Goal: Task Accomplishment & Management: Use online tool/utility

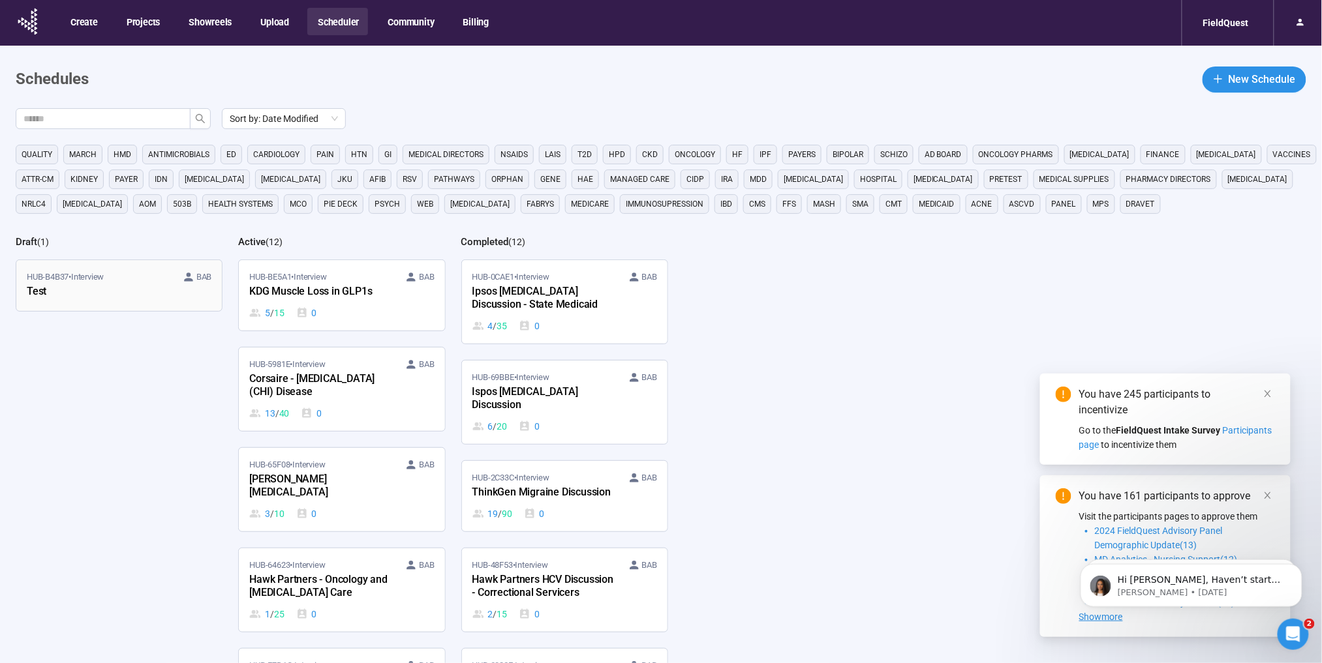
click at [139, 297] on div "Test" at bounding box center [99, 292] width 144 height 17
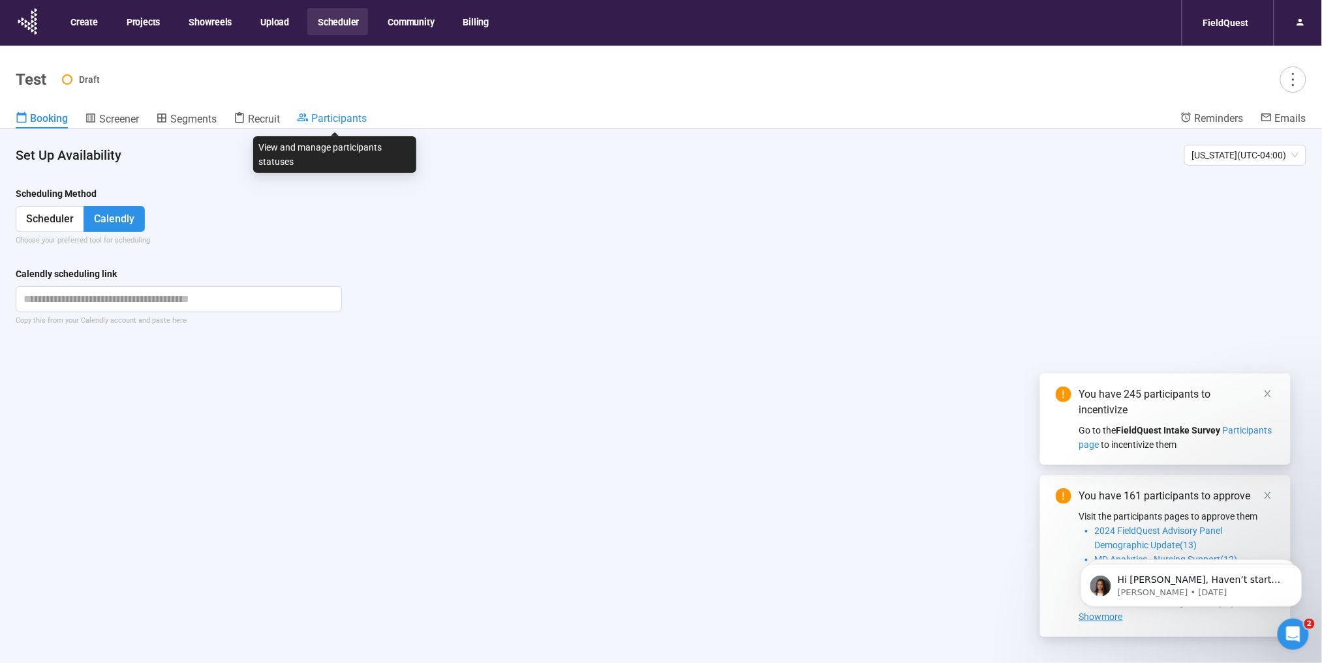
click at [325, 120] on span "Participants" at bounding box center [338, 118] width 55 height 12
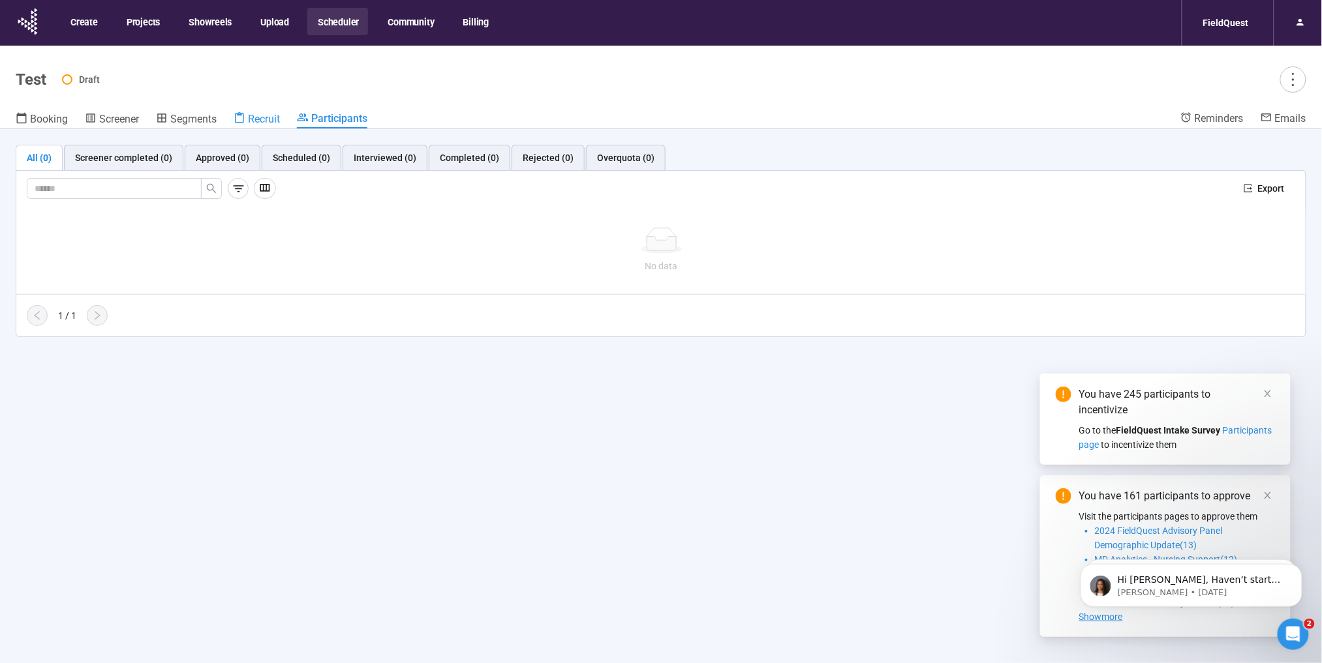
click at [263, 126] on link "Recruit" at bounding box center [257, 120] width 46 height 17
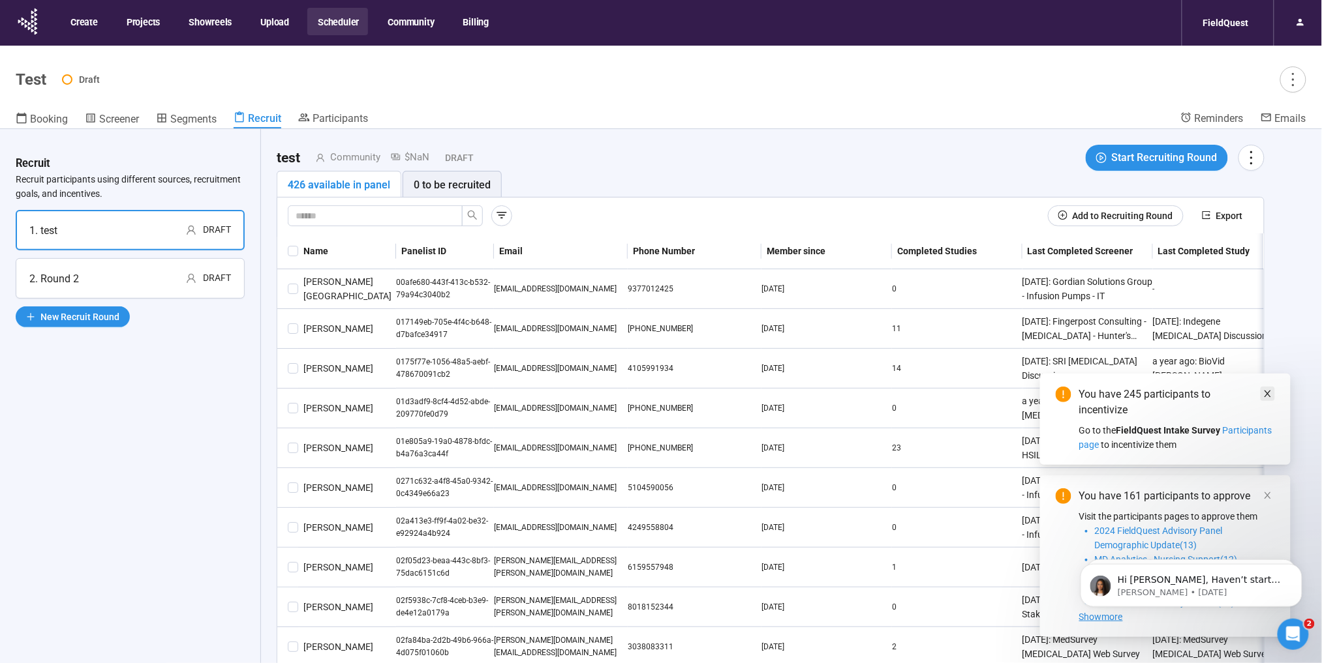
click at [1272, 401] on span at bounding box center [1267, 394] width 9 height 14
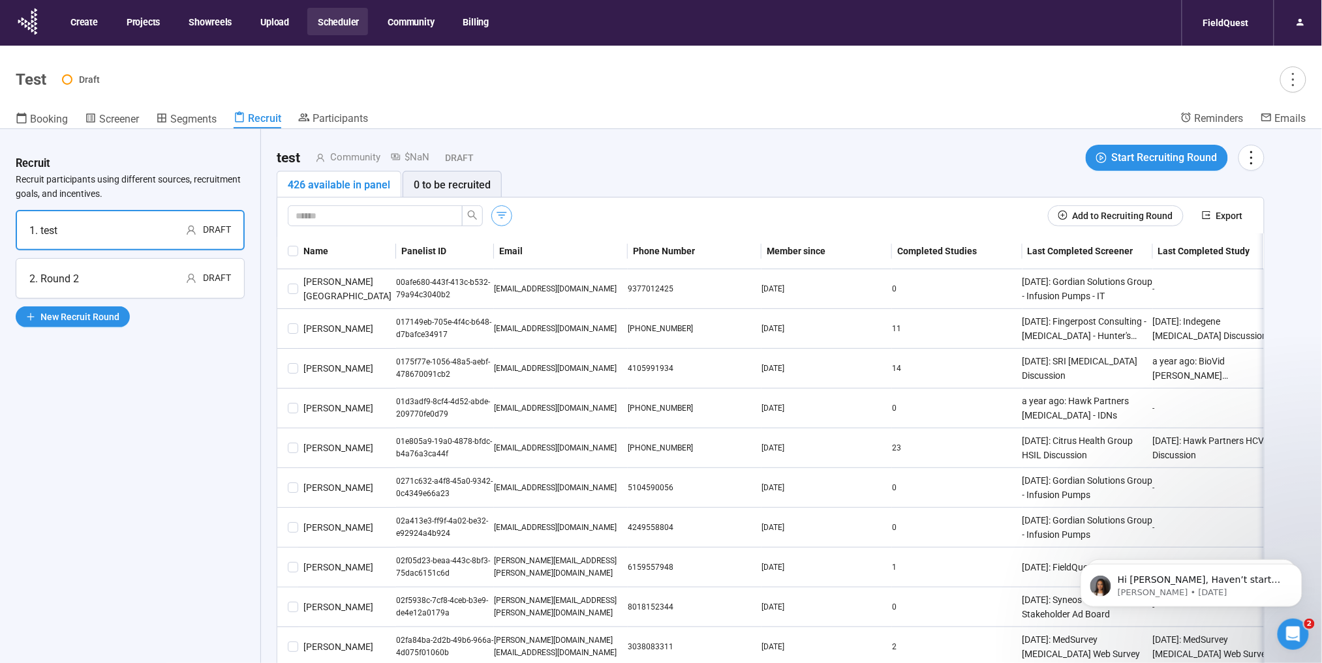
click at [500, 215] on icon "button" at bounding box center [502, 215] width 10 height 7
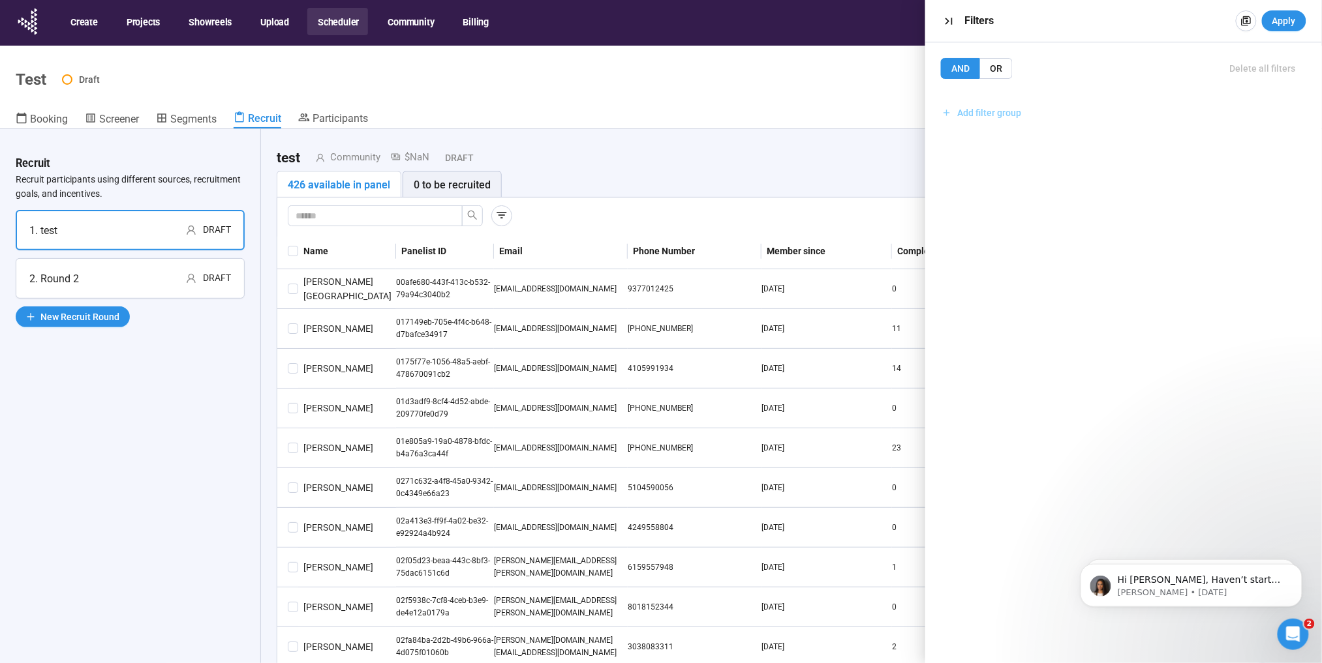
click at [1016, 111] on span "Add filter group" at bounding box center [990, 113] width 64 height 14
click at [1022, 145] on span "Add filter" at bounding box center [1123, 141] width 347 height 14
click at [1025, 162] on input "search" at bounding box center [1123, 154] width 333 height 20
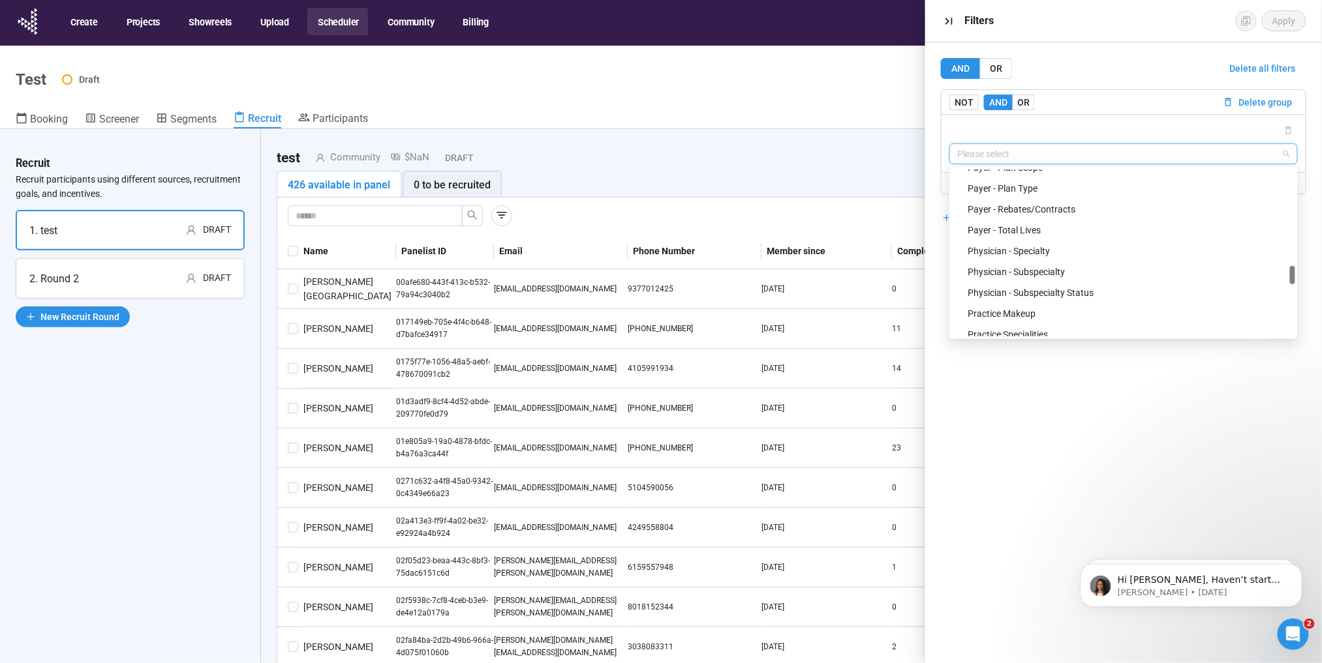
scroll to position [942, 0]
click at [1018, 217] on div "Payer - Plan Role" at bounding box center [1127, 219] width 320 height 14
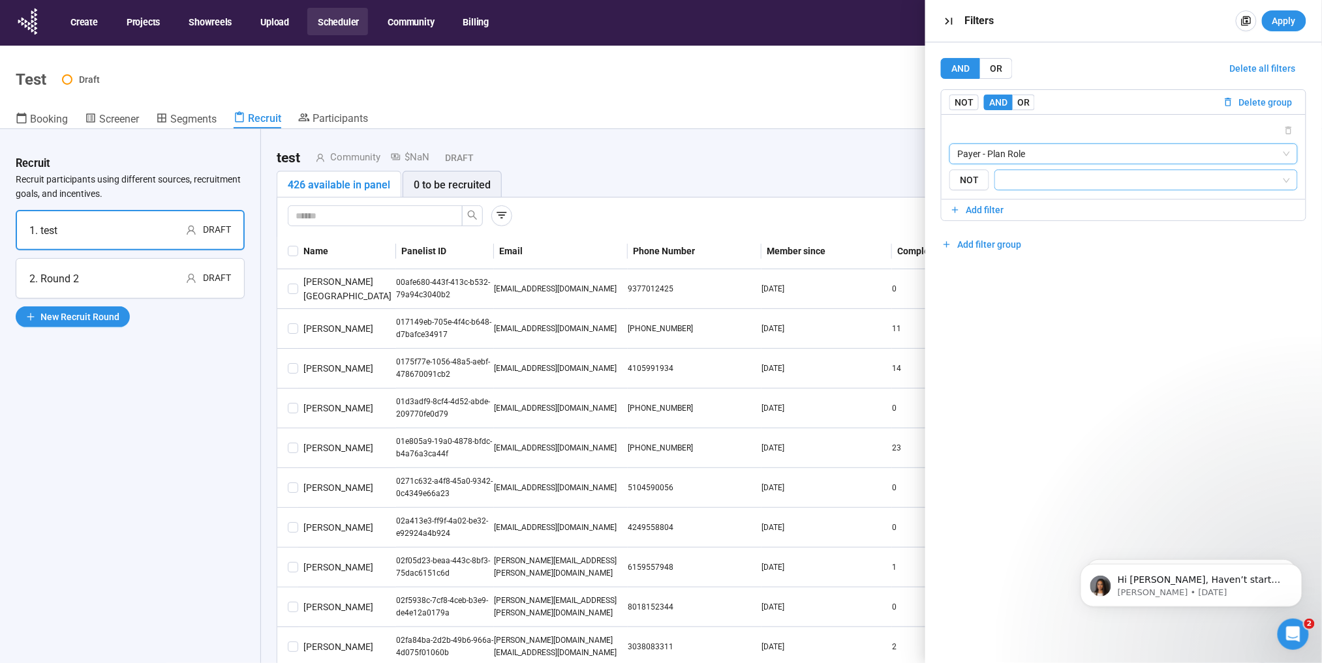
click at [1028, 174] on input "search" at bounding box center [1142, 180] width 279 height 16
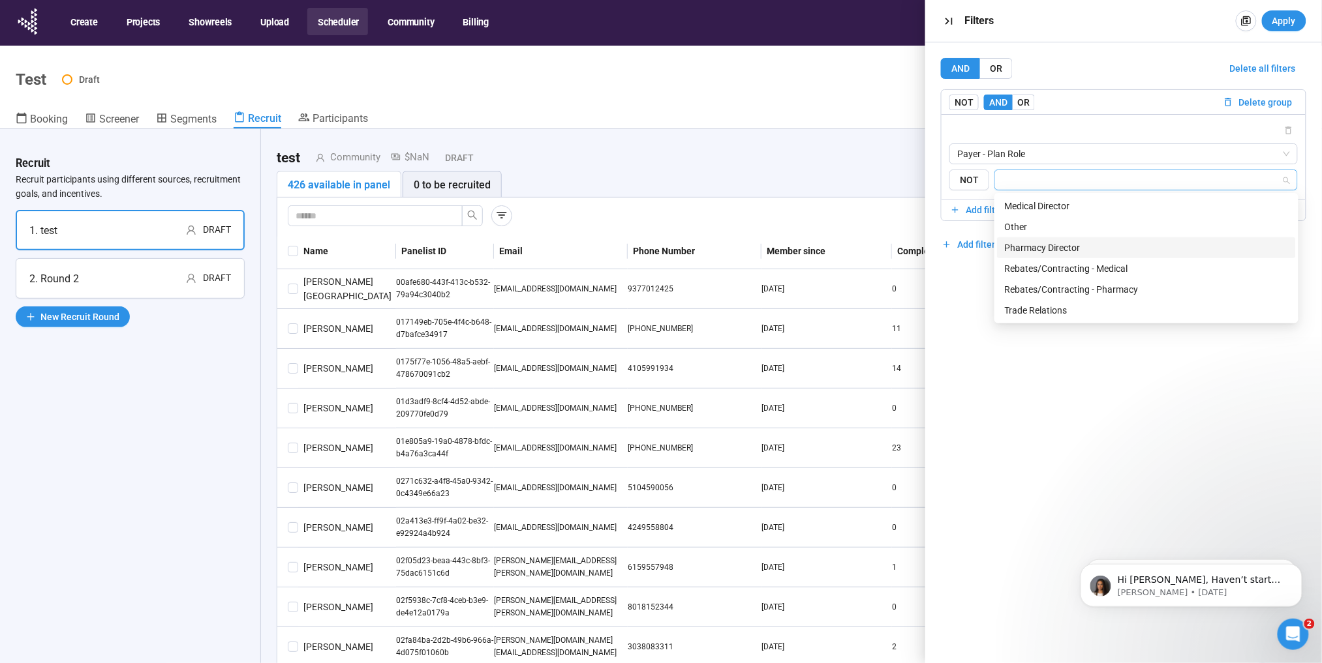
click at [1035, 250] on div "Pharmacy Director" at bounding box center [1146, 248] width 283 height 14
click at [1035, 281] on div "Rebates/Contracting - Pharmacy" at bounding box center [1146, 289] width 299 height 21
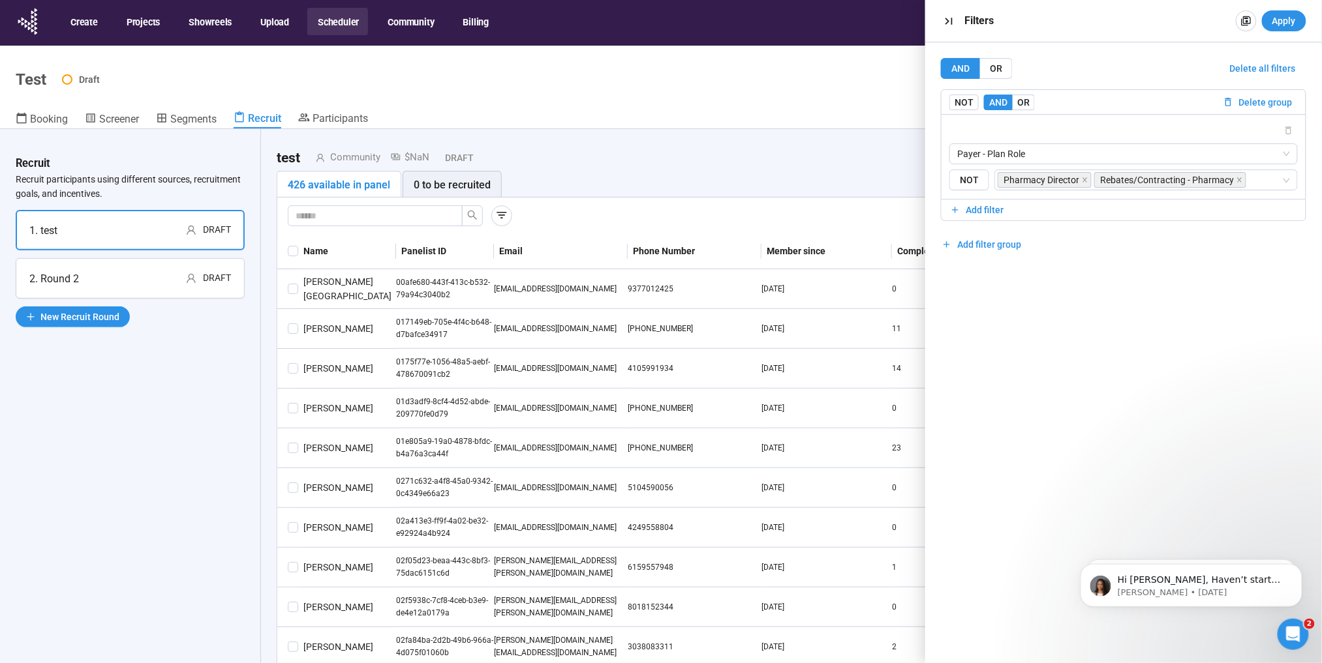
click at [954, 384] on div "AND OR Delete all filters NOT AND OR Delete group Payer - Plan Role {"type":"RE…" at bounding box center [1123, 352] width 397 height 621
click at [1277, 22] on span "Apply" at bounding box center [1283, 21] width 23 height 14
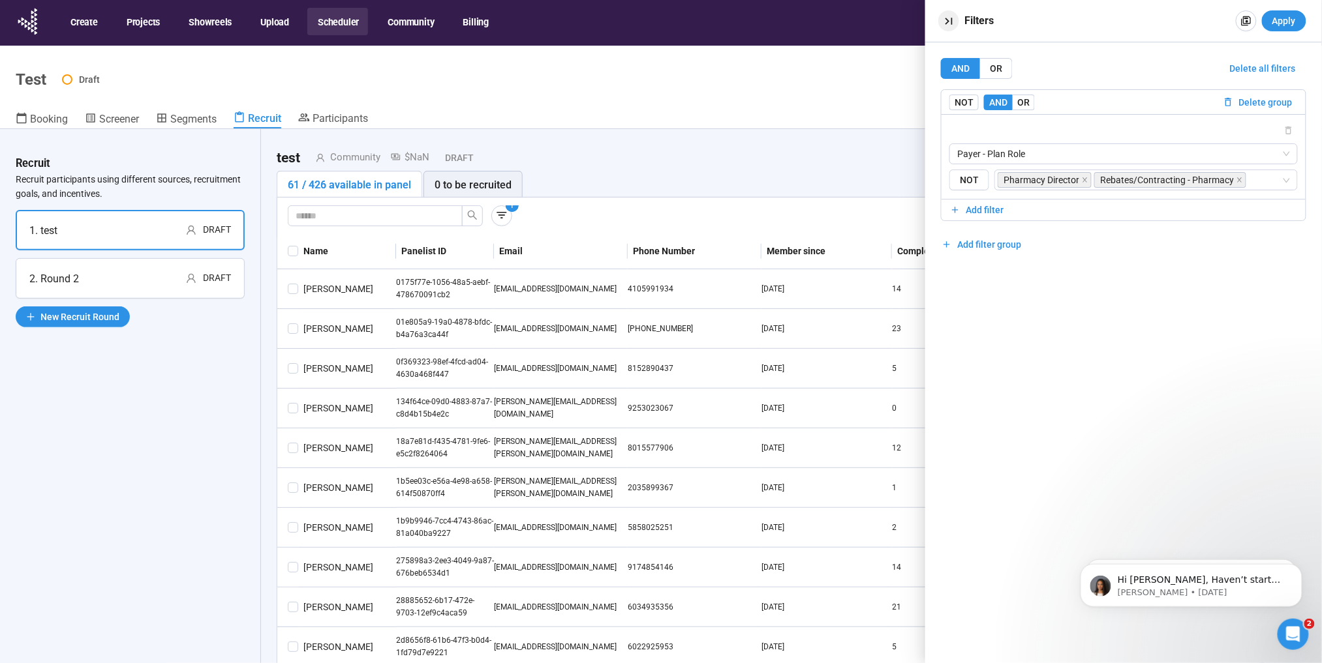
click at [943, 19] on icon "button" at bounding box center [949, 21] width 14 height 14
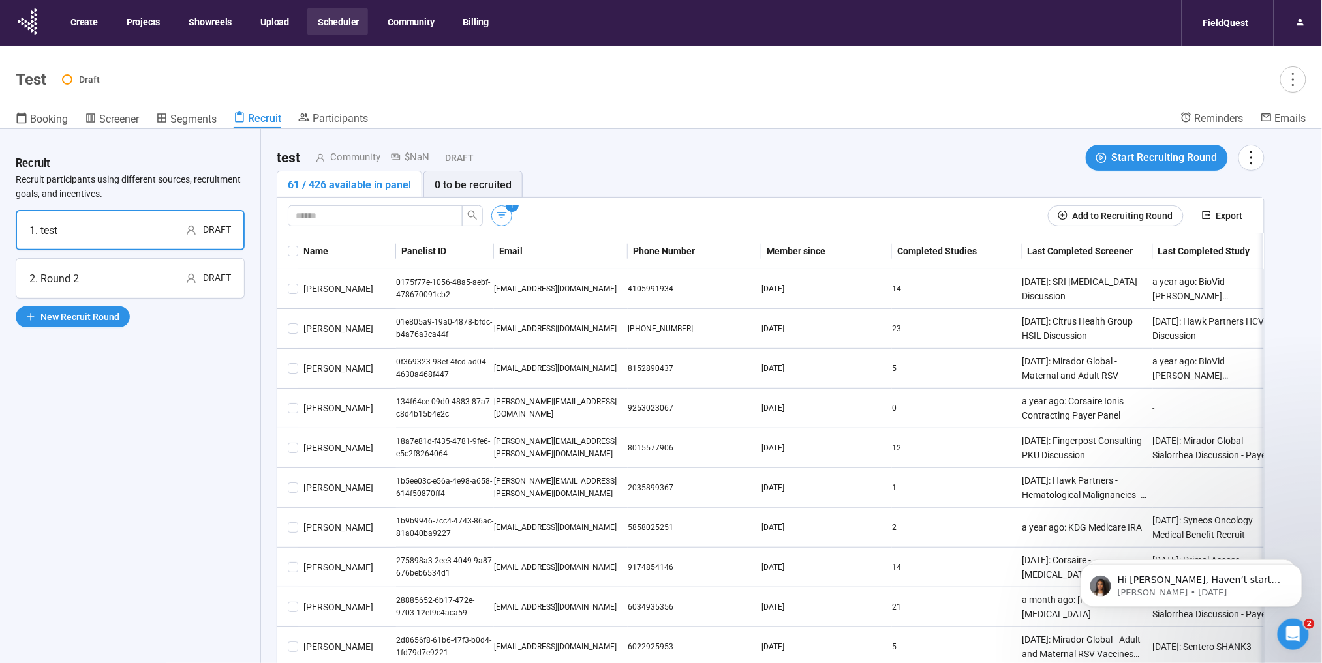
click at [500, 218] on icon "button" at bounding box center [502, 215] width 10 height 7
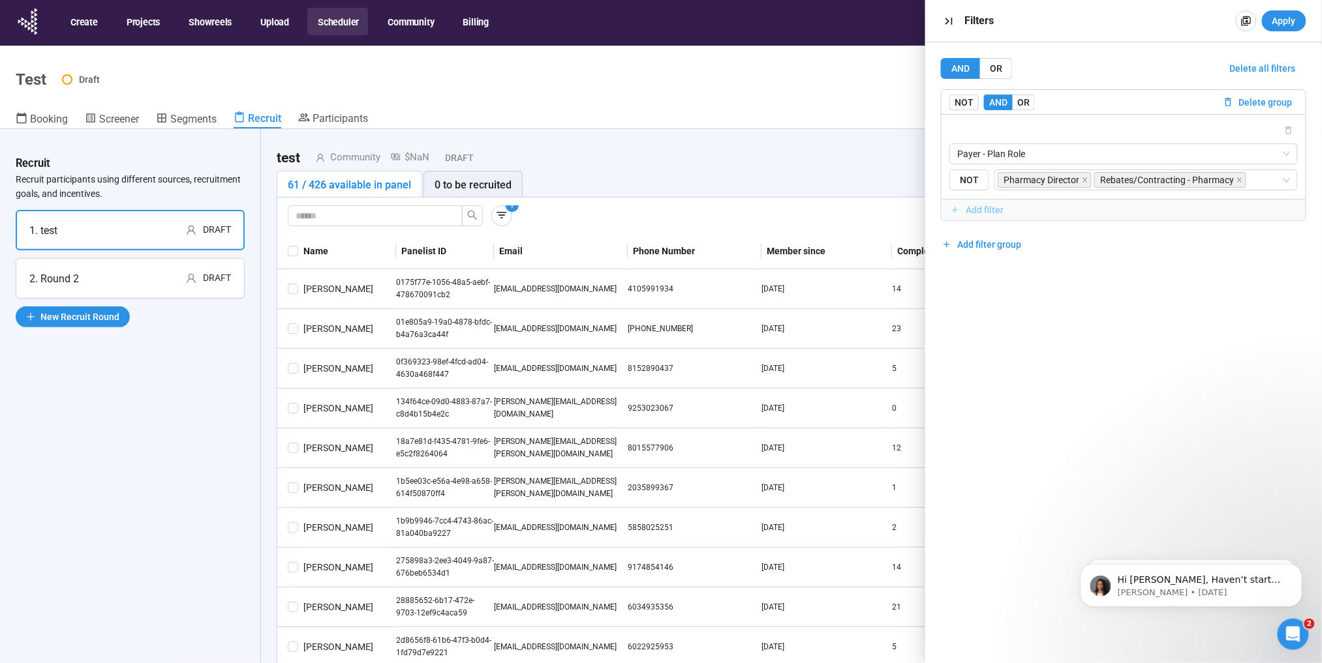
click at [981, 216] on span "Add filter" at bounding box center [985, 210] width 38 height 14
click at [1021, 253] on input "search" at bounding box center [1123, 252] width 333 height 20
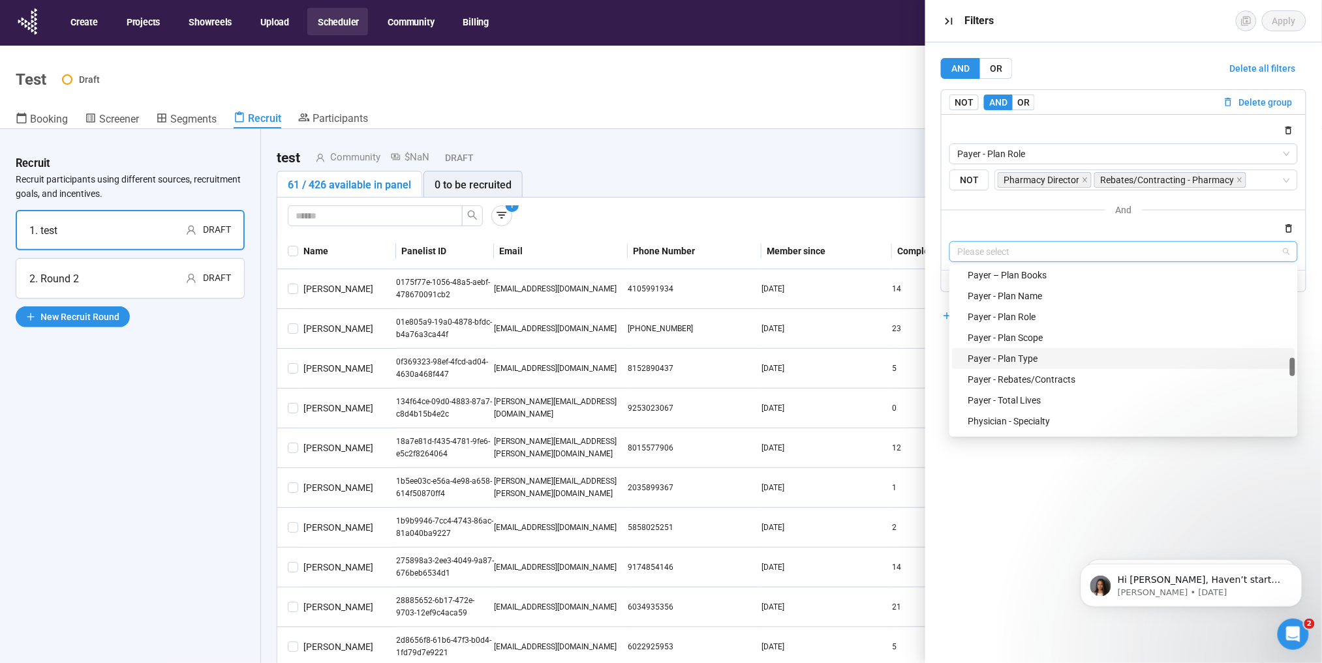
click at [1005, 358] on div "Payer - Plan Type" at bounding box center [1127, 359] width 320 height 14
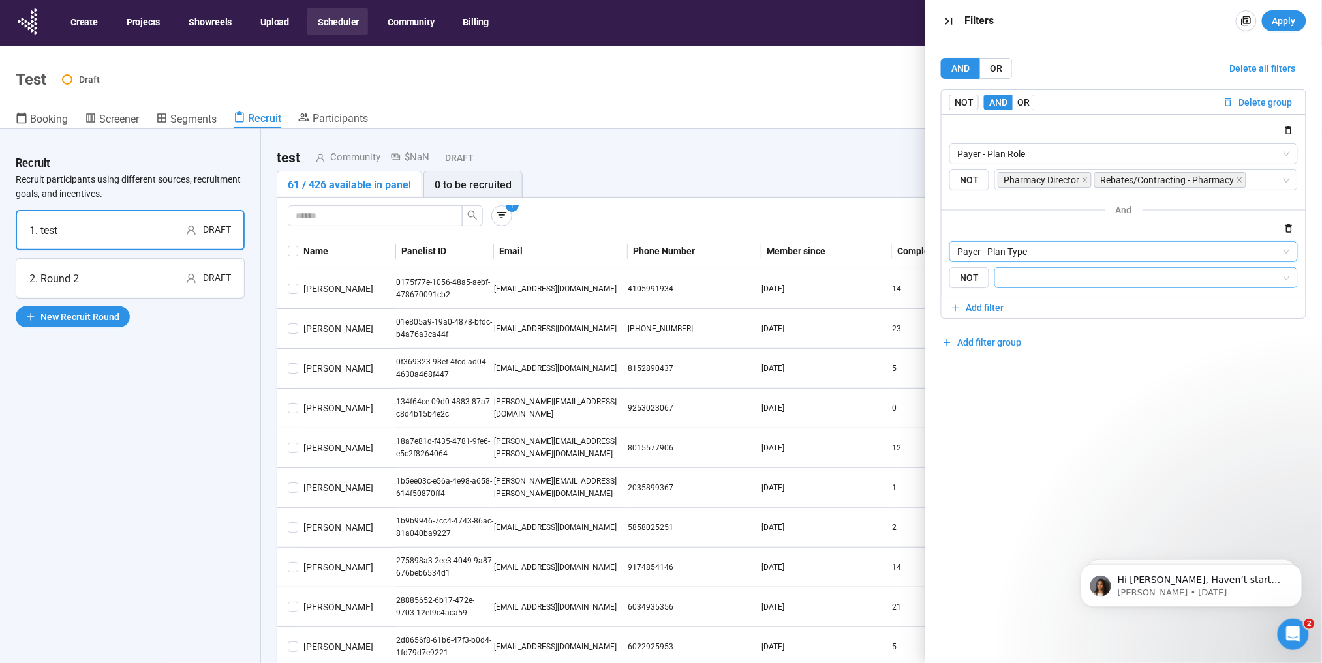
click at [1014, 282] on input "search" at bounding box center [1142, 278] width 279 height 16
click at [1018, 305] on div "IDN" at bounding box center [1146, 304] width 283 height 14
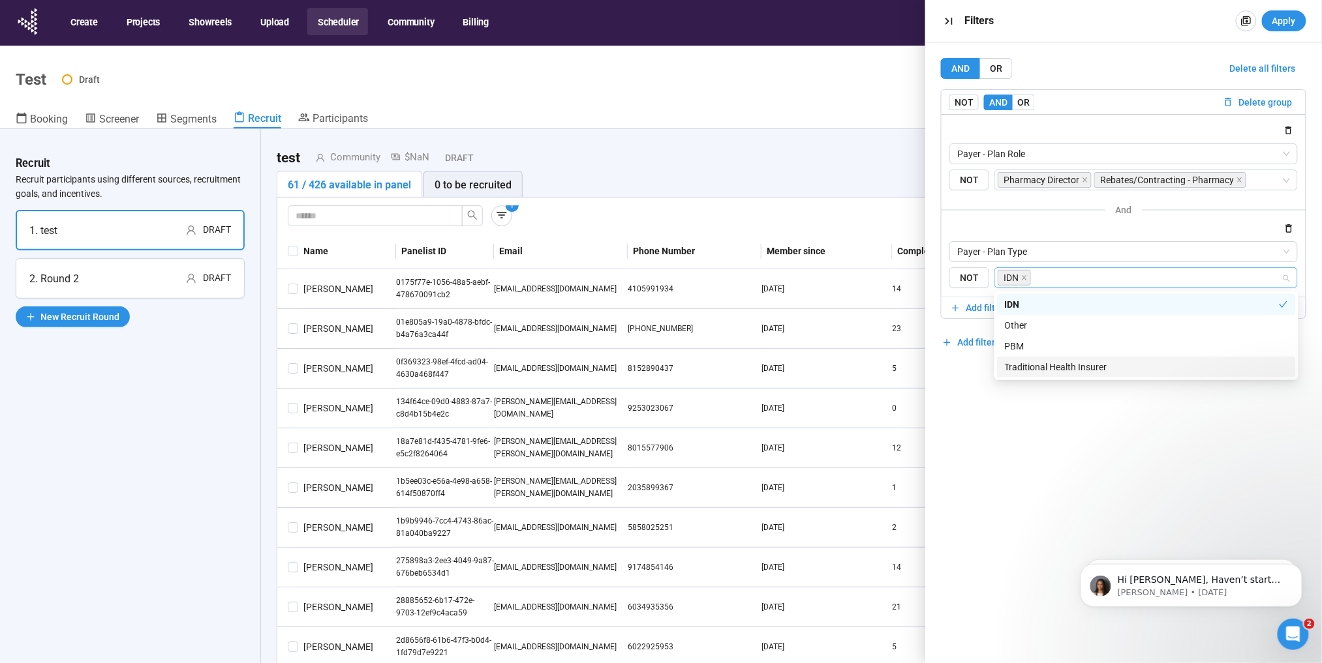
click at [1024, 367] on div "Traditional Health Insurer" at bounding box center [1146, 367] width 283 height 14
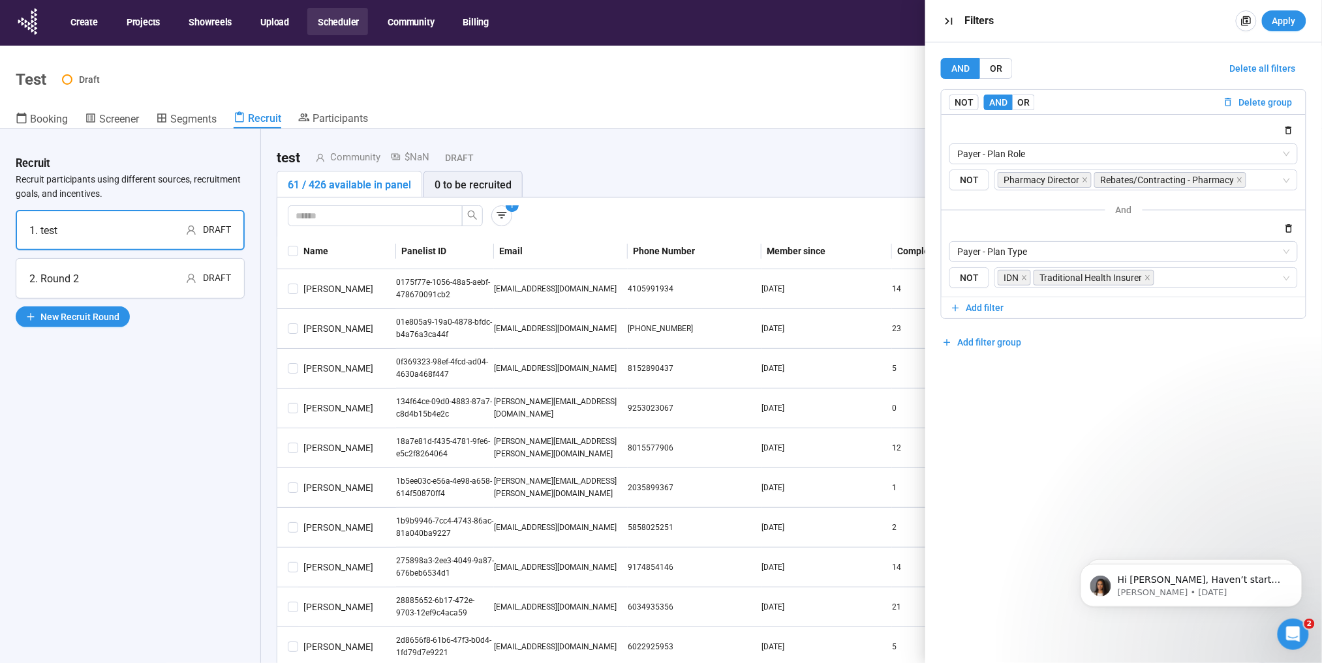
click at [1003, 414] on div "AND OR Delete all filters NOT AND OR Delete group Payer - Plan Role {"type":"RE…" at bounding box center [1123, 352] width 397 height 621
click at [1270, 18] on button "Apply" at bounding box center [1284, 20] width 44 height 21
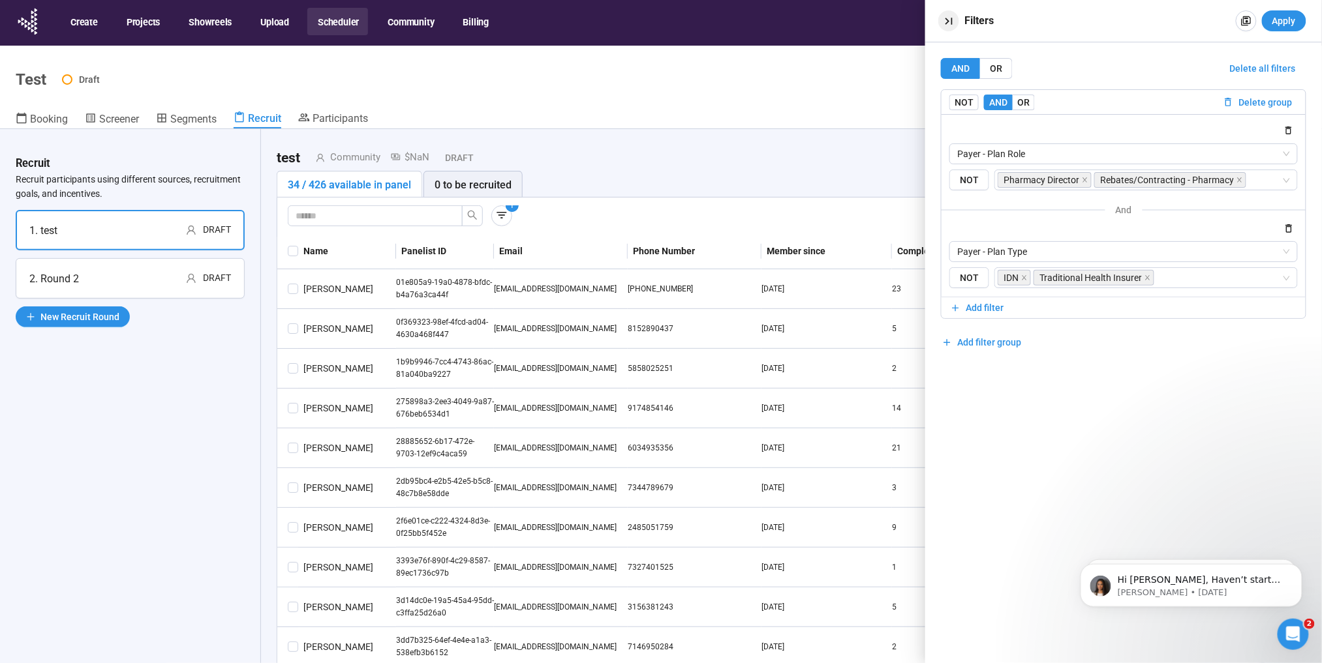
click at [949, 18] on icon "button" at bounding box center [949, 21] width 14 height 14
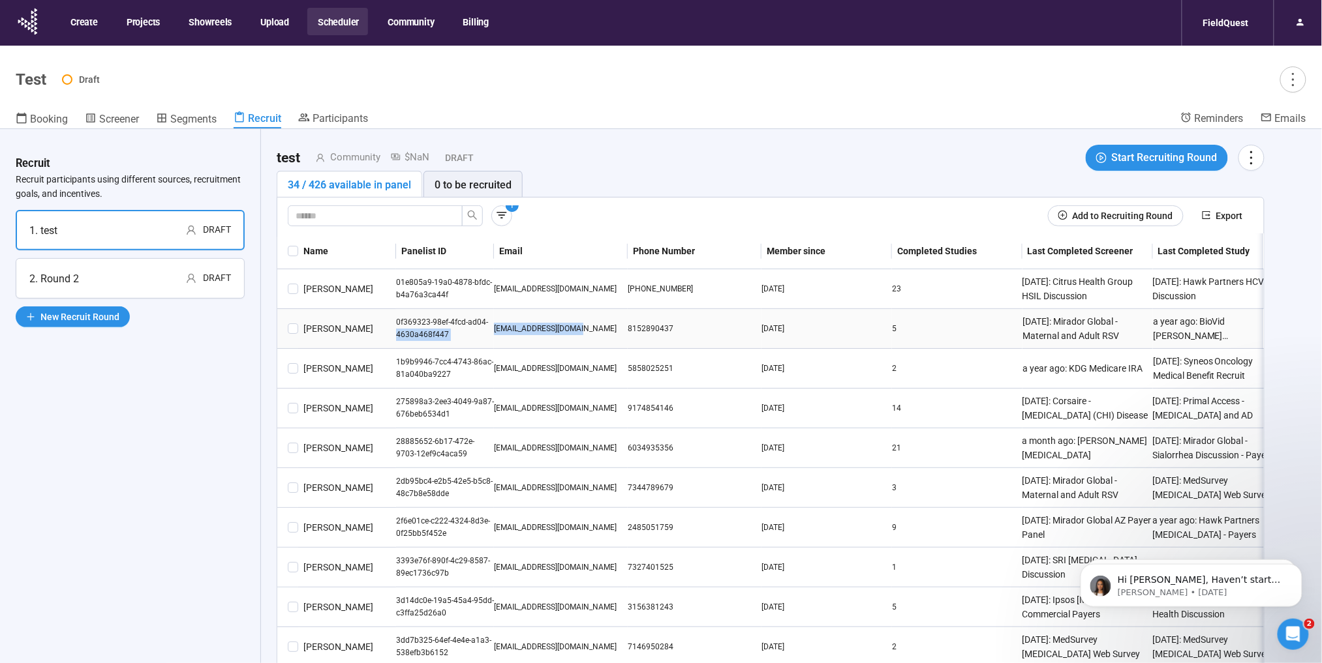
drag, startPoint x: 490, startPoint y: 322, endPoint x: 585, endPoint y: 326, distance: 94.7
drag, startPoint x: 585, startPoint y: 326, endPoint x: 594, endPoint y: 341, distance: 17.0
click at [594, 341] on td "[EMAIL_ADDRESS][DOMAIN_NAME]" at bounding box center [561, 329] width 134 height 40
click at [586, 327] on div "[EMAIL_ADDRESS][DOMAIN_NAME]" at bounding box center [561, 329] width 134 height 12
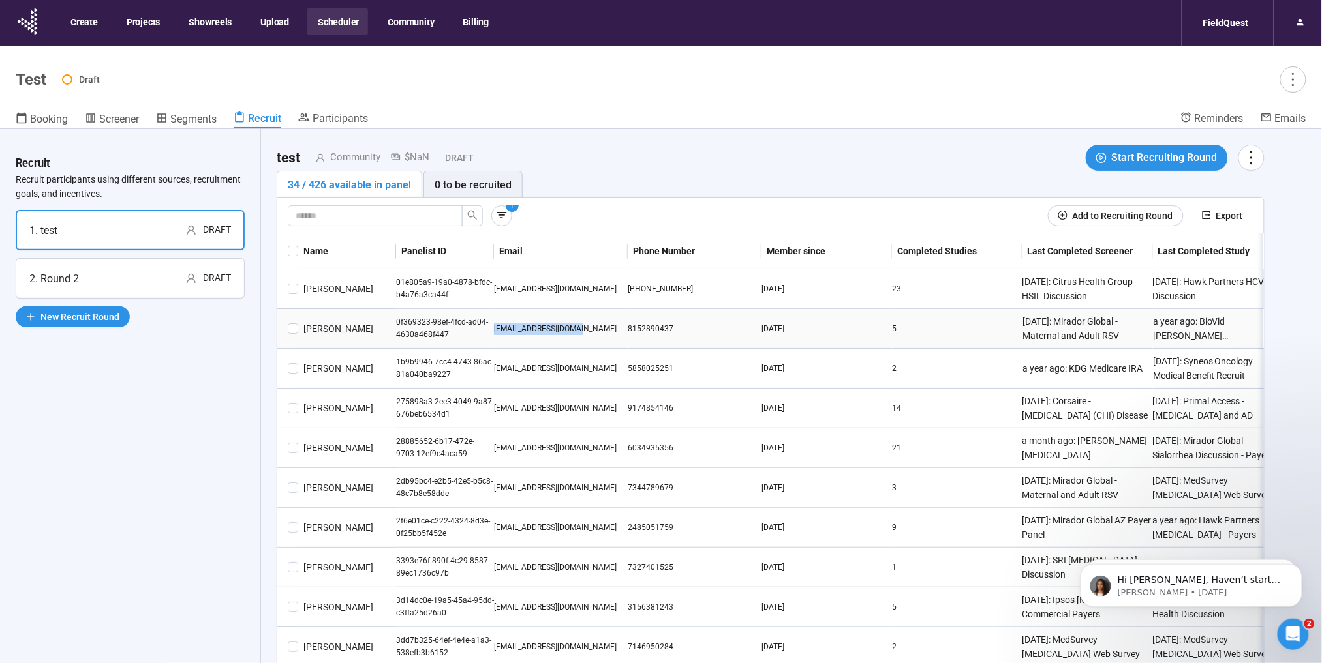
drag, startPoint x: 590, startPoint y: 329, endPoint x: 495, endPoint y: 335, distance: 94.7
click at [495, 335] on div "[EMAIL_ADDRESS][DOMAIN_NAME]" at bounding box center [561, 329] width 134 height 12
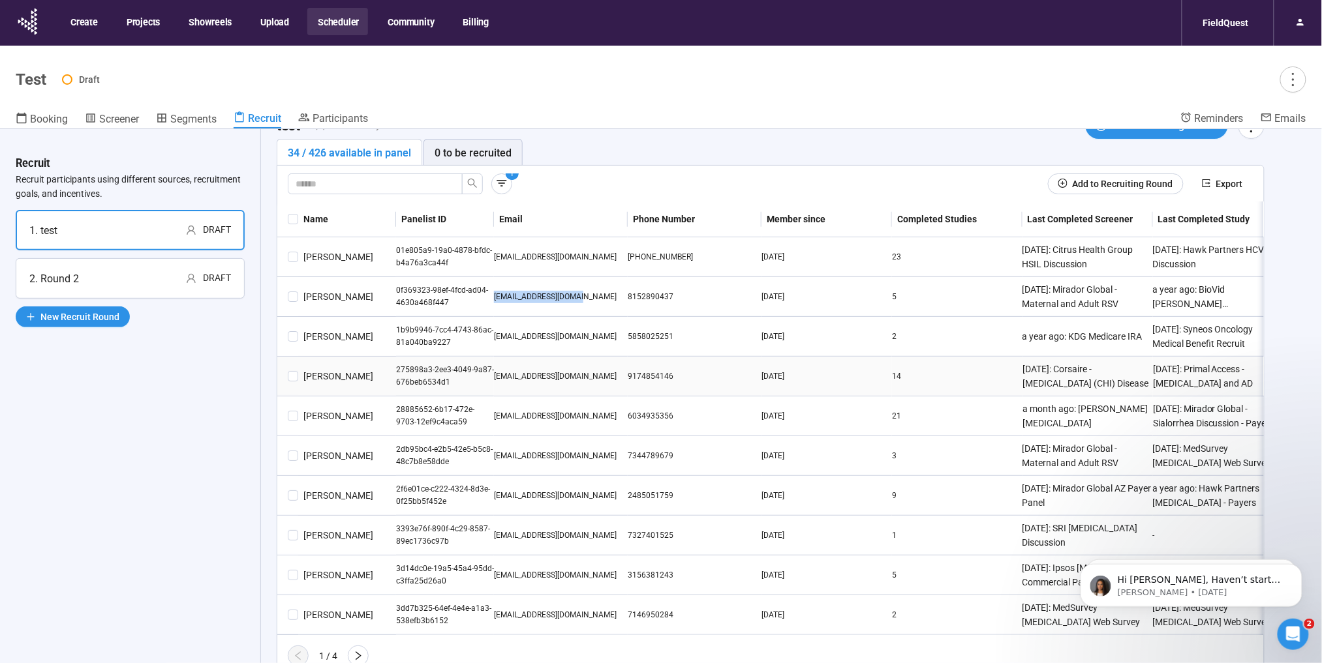
scroll to position [46, 0]
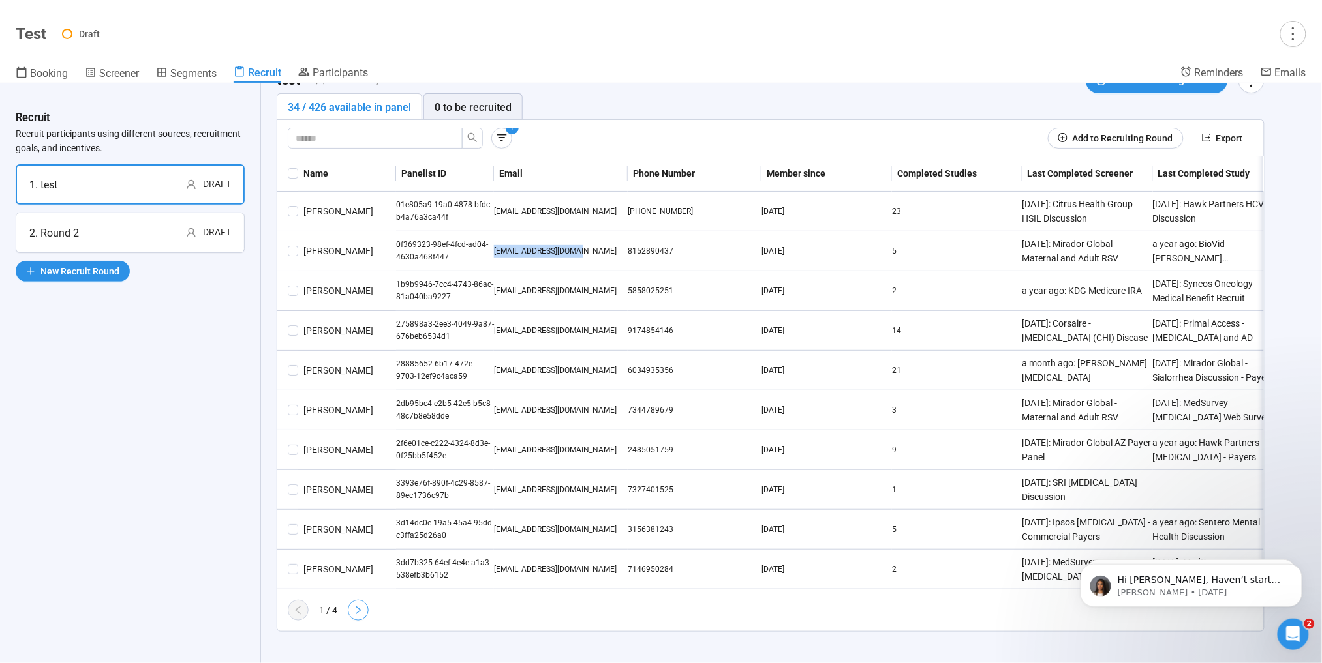
click at [360, 615] on button "button" at bounding box center [358, 610] width 21 height 21
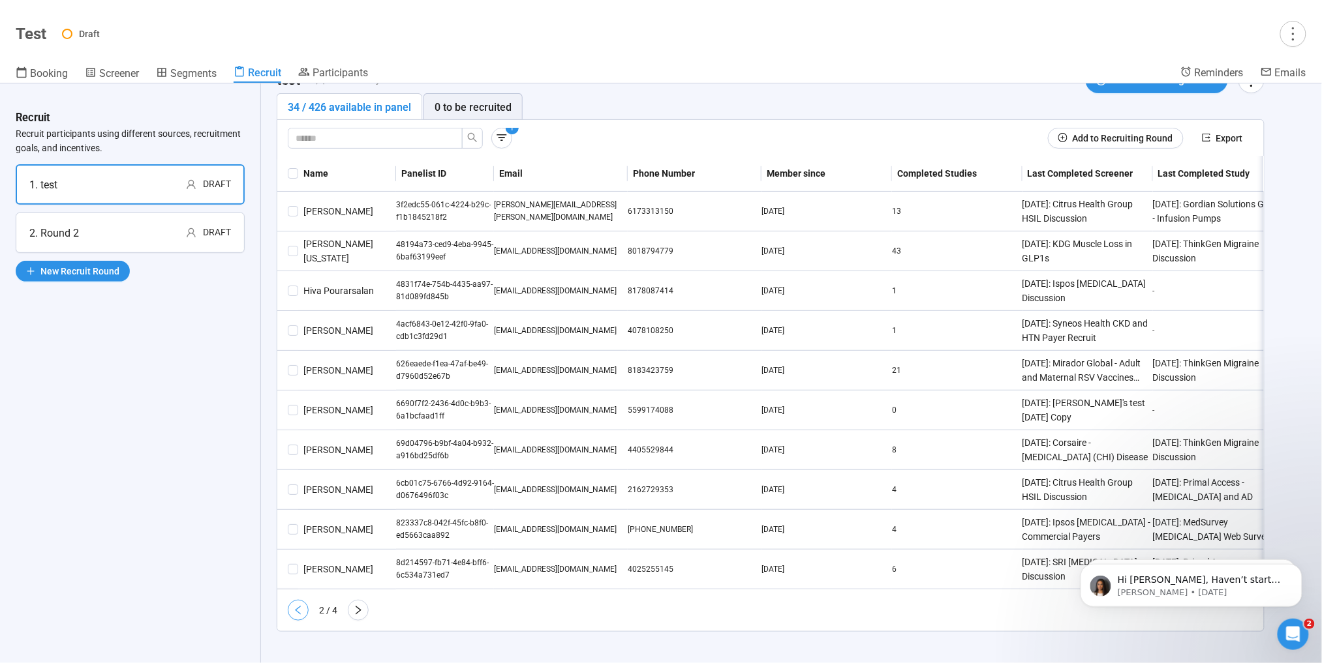
click at [303, 613] on button "button" at bounding box center [298, 610] width 21 height 21
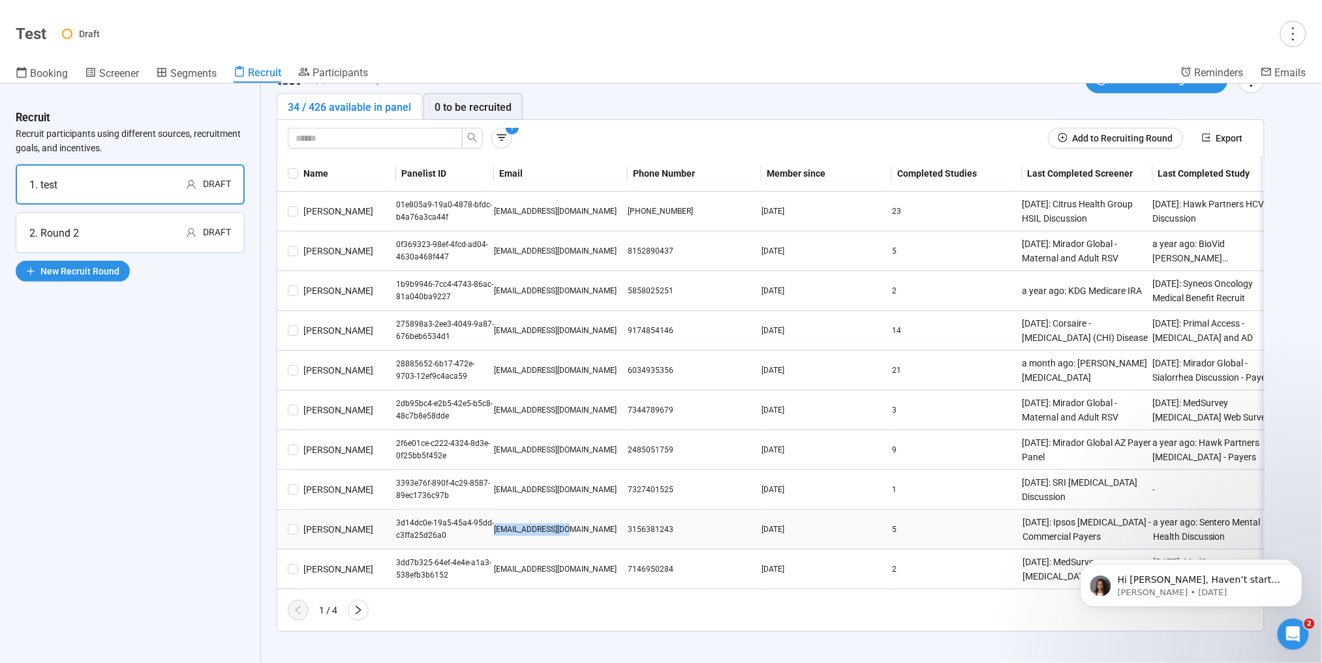
drag, startPoint x: 579, startPoint y: 510, endPoint x: 495, endPoint y: 514, distance: 84.2
click at [495, 514] on td "[EMAIL_ADDRESS][DOMAIN_NAME]" at bounding box center [561, 530] width 134 height 40
drag, startPoint x: 495, startPoint y: 514, endPoint x: 504, endPoint y: 517, distance: 10.3
copy div "[EMAIL_ADDRESS][DOMAIN_NAME]"
click at [361, 605] on icon "right" at bounding box center [358, 610] width 10 height 10
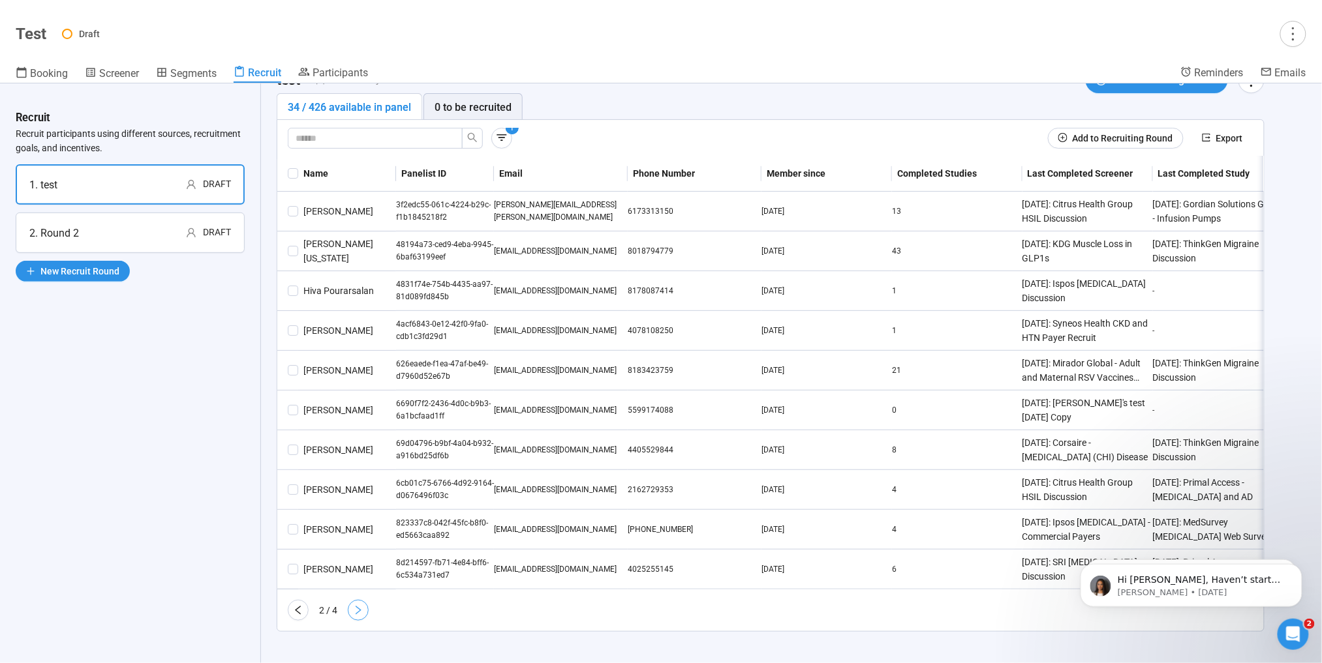
click at [358, 612] on icon "right" at bounding box center [358, 610] width 10 height 10
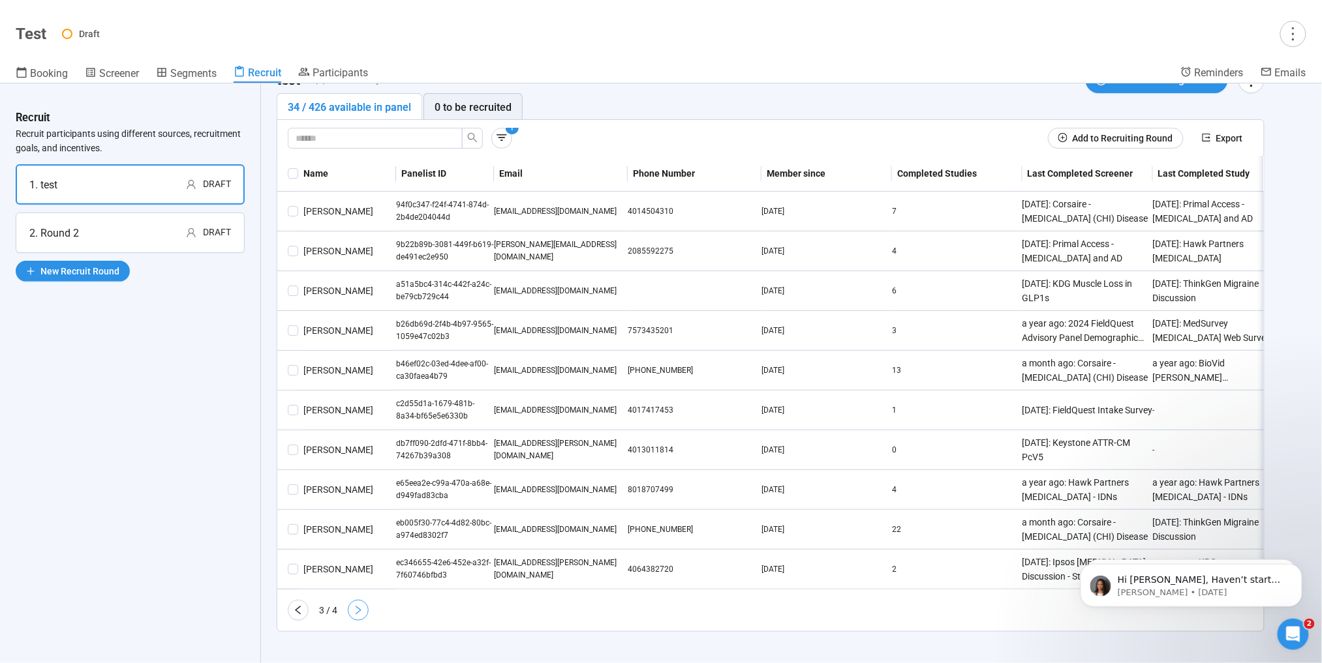
click at [354, 611] on icon "right" at bounding box center [358, 610] width 10 height 10
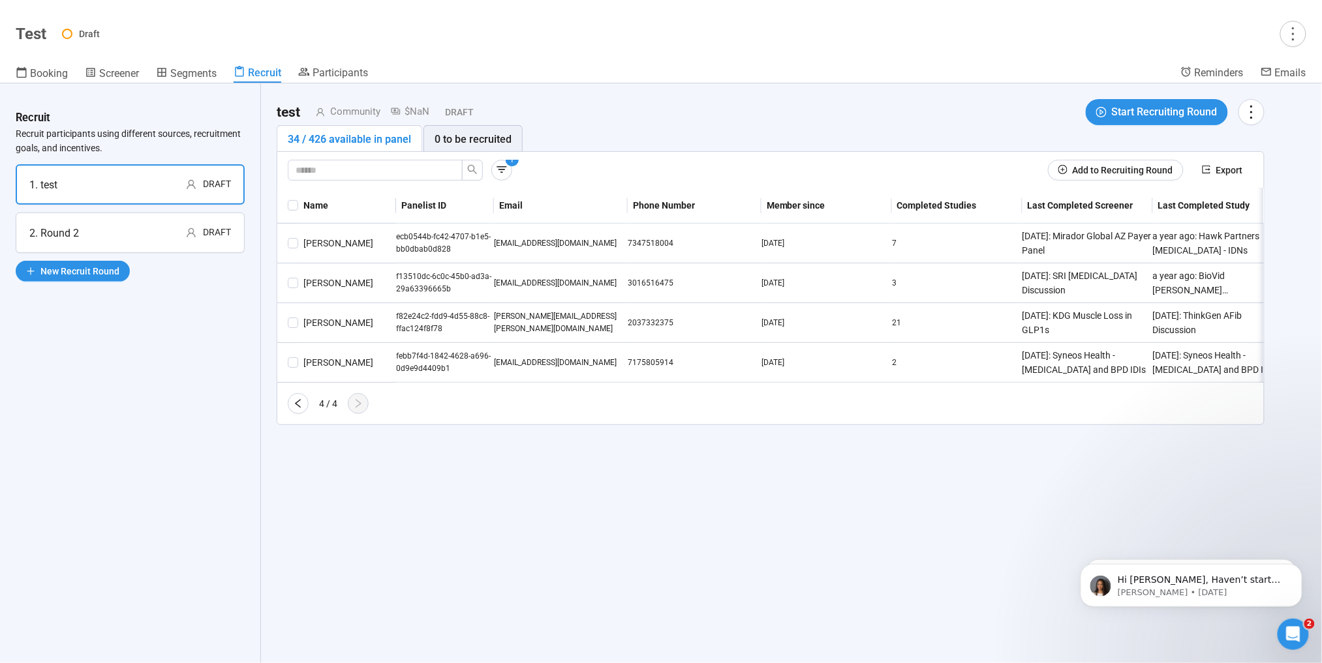
scroll to position [0, 0]
drag, startPoint x: 586, startPoint y: 322, endPoint x: 496, endPoint y: 329, distance: 91.0
click at [496, 329] on div "[PERSON_NAME][EMAIL_ADDRESS][PERSON_NAME][DOMAIN_NAME]" at bounding box center [561, 323] width 134 height 25
click at [555, 318] on div "[PERSON_NAME][EMAIL_ADDRESS][PERSON_NAME][DOMAIN_NAME]" at bounding box center [561, 323] width 134 height 25
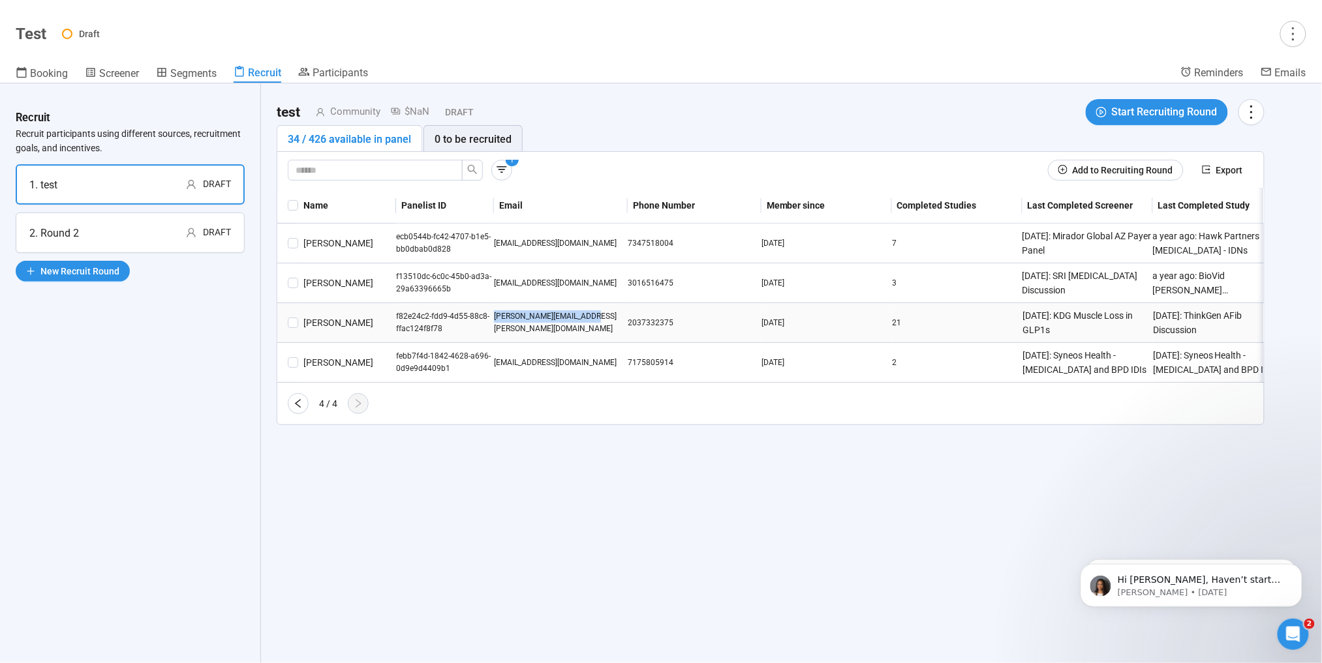
drag, startPoint x: 599, startPoint y: 320, endPoint x: 495, endPoint y: 323, distance: 104.4
click at [495, 323] on div "[PERSON_NAME][EMAIL_ADDRESS][PERSON_NAME][DOMAIN_NAME]" at bounding box center [561, 323] width 134 height 25
drag, startPoint x: 495, startPoint y: 323, endPoint x: 509, endPoint y: 324, distance: 14.4
copy div "[PERSON_NAME][EMAIL_ADDRESS][PERSON_NAME][DOMAIN_NAME]"
